Goal: Task Accomplishment & Management: Manage account settings

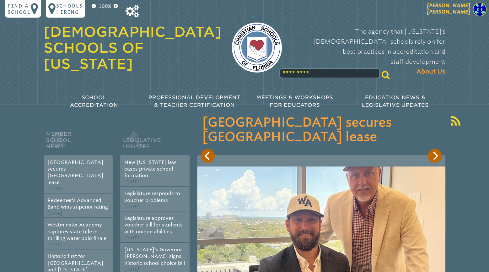
click at [460, 11] on span "[PERSON_NAME]" at bounding box center [448, 9] width 43 height 12
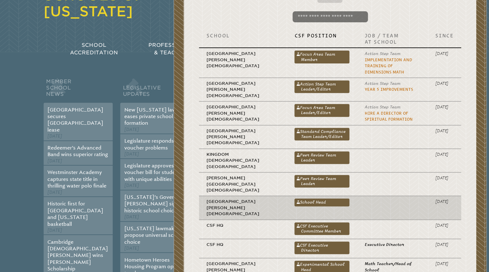
scroll to position [66, 0]
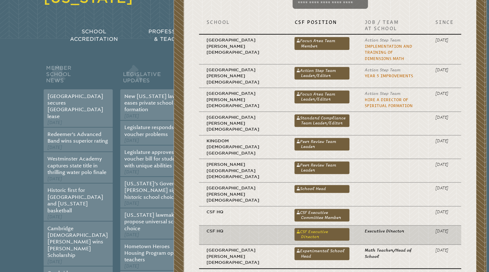
click at [299, 228] on link "CSF Executive Director" at bounding box center [321, 234] width 55 height 13
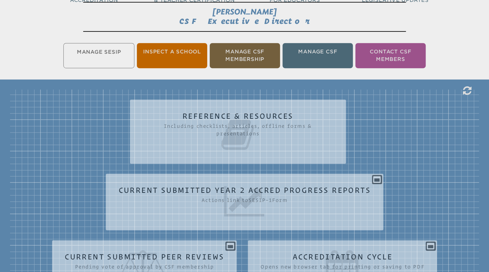
scroll to position [99, 0]
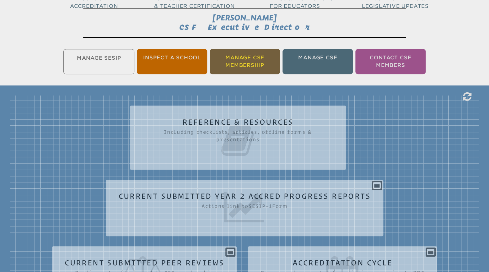
click at [247, 63] on li "Manage CSF Membership" at bounding box center [245, 61] width 70 height 25
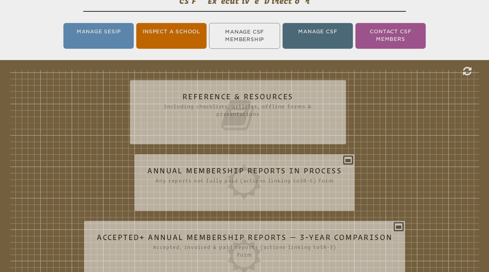
scroll to position [137, 0]
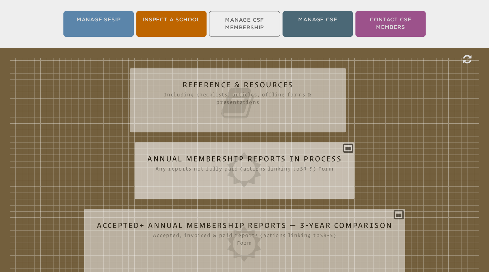
click at [257, 158] on icon at bounding box center [244, 169] width 194 height 35
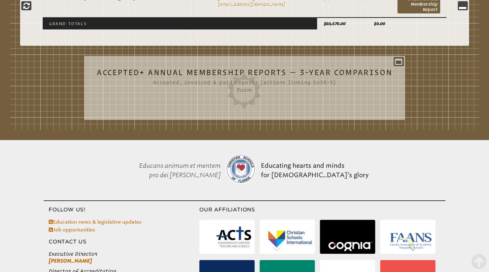
scroll to position [697, 0]
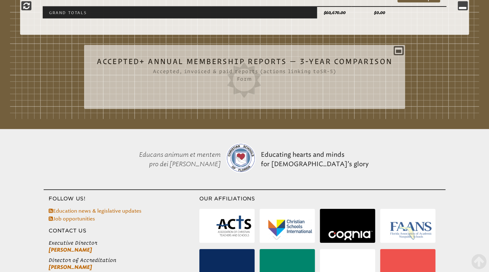
click at [198, 60] on h2 "Accepted+ Annual Membership Reports — 3-Year Comparison Accepted, invoiced & pa…" at bounding box center [244, 77] width 295 height 40
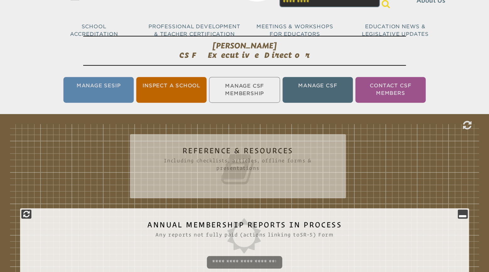
scroll to position [0, 0]
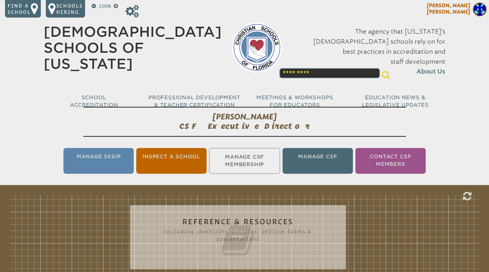
click at [458, 12] on span "[PERSON_NAME]" at bounding box center [448, 9] width 43 height 12
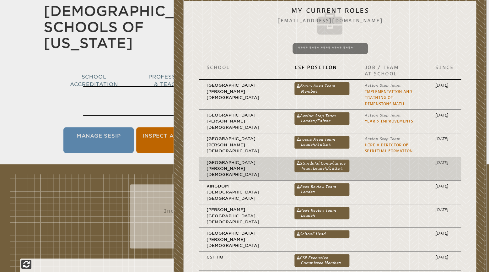
scroll to position [33, 0]
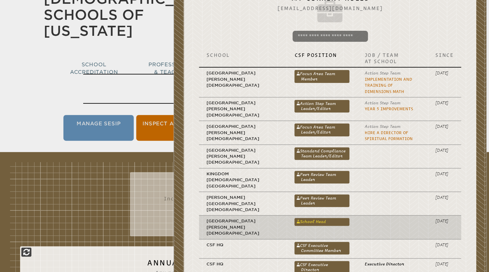
click at [294, 218] on link "School Head" at bounding box center [321, 222] width 55 height 8
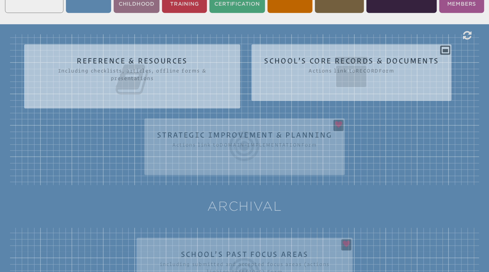
scroll to position [198, 0]
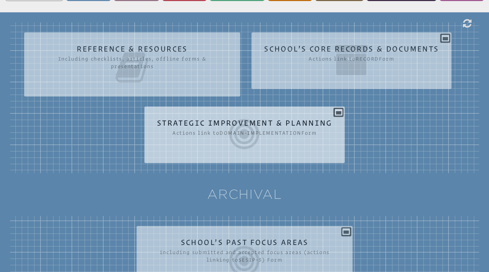
click at [243, 116] on icon at bounding box center [244, 133] width 175 height 35
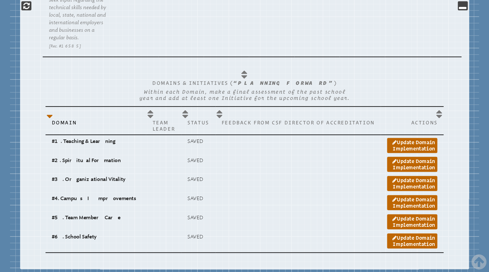
scroll to position [1087, 0]
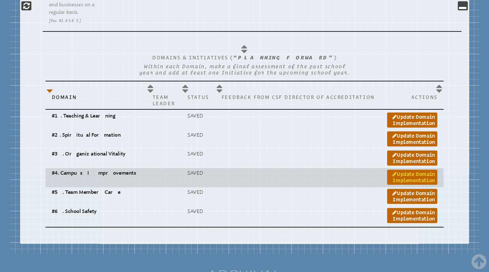
click at [390, 169] on link "Update Domain Implementation" at bounding box center [412, 176] width 50 height 15
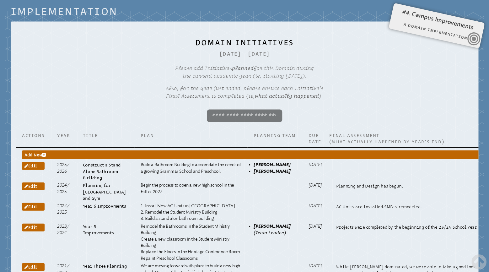
scroll to position [466, 0]
